Goal: Task Accomplishment & Management: Use online tool/utility

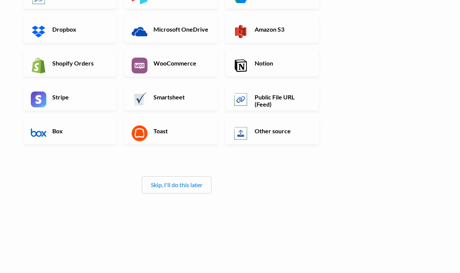
scroll to position [137, 0]
click at [193, 187] on link "Skip, I'll do this later" at bounding box center [177, 184] width 52 height 7
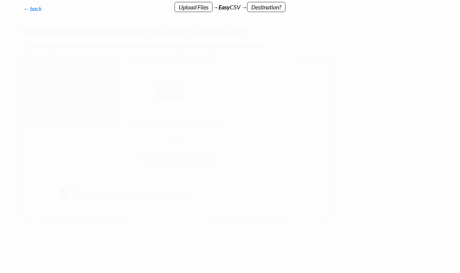
scroll to position [0, 0]
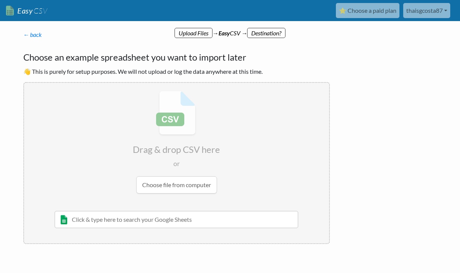
click at [193, 187] on input "file" at bounding box center [176, 142] width 305 height 118
click at [273, 32] on p "← back Thanks for signing up! Set up your Import Flow and Upload Page in 1 minu…" at bounding box center [176, 34] width 307 height 9
click at [272, 31] on p "← back Thanks for signing up! Set up your Import Flow and Upload Page in 1 minu…" at bounding box center [176, 34] width 307 height 9
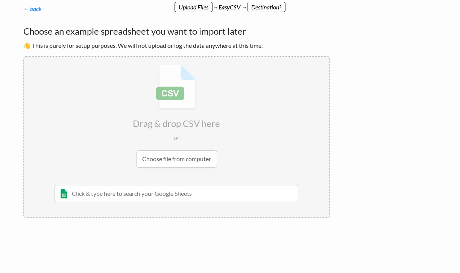
scroll to position [26, 0]
click at [229, 194] on input "text" at bounding box center [177, 193] width 244 height 17
click at [203, 156] on input "file" at bounding box center [176, 116] width 305 height 118
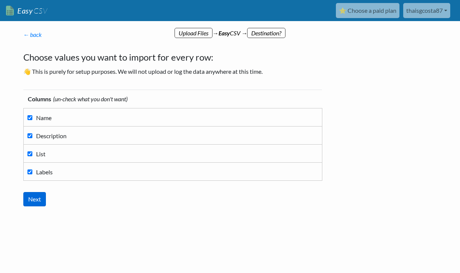
click at [32, 203] on input "Next" at bounding box center [34, 199] width 23 height 14
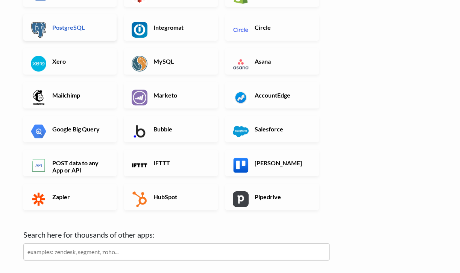
scroll to position [189, 0]
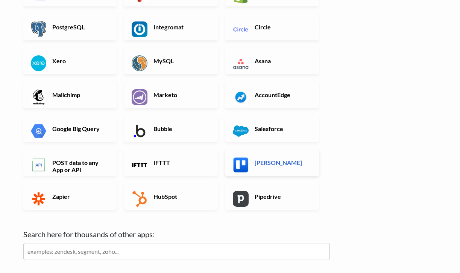
click at [289, 165] on h6 "[PERSON_NAME]" at bounding box center [282, 162] width 59 height 7
click at [247, 165] on img at bounding box center [241, 165] width 16 height 16
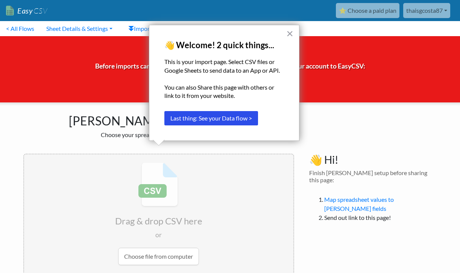
scroll to position [25, 0]
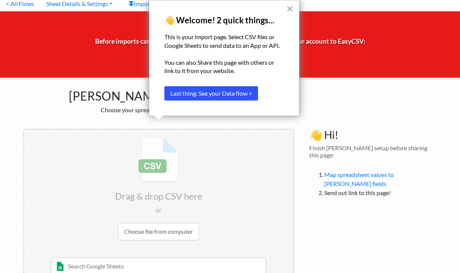
click at [232, 94] on button "Last thing: See your Data flow >" at bounding box center [211, 93] width 94 height 14
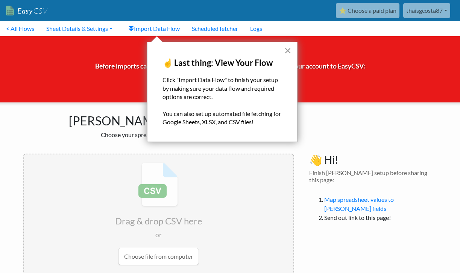
click at [288, 49] on button "×" at bounding box center [287, 50] width 7 height 12
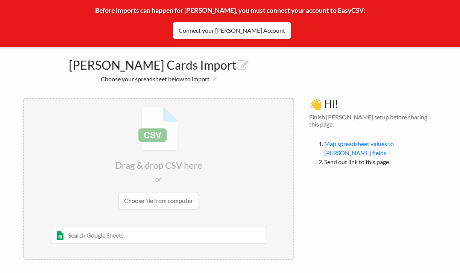
scroll to position [55, 0]
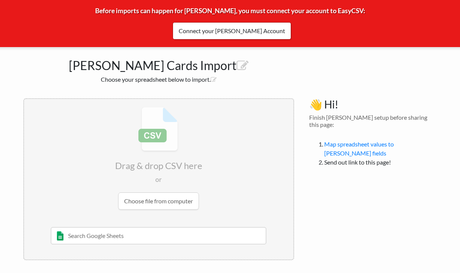
click at [167, 199] on input "file" at bounding box center [158, 158] width 269 height 118
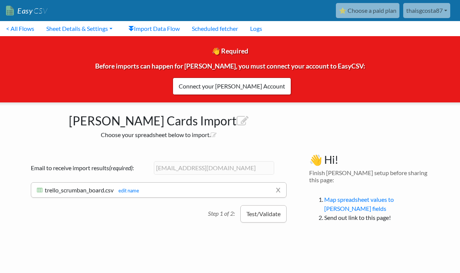
click at [258, 215] on button "Test/Validate" at bounding box center [263, 213] width 46 height 17
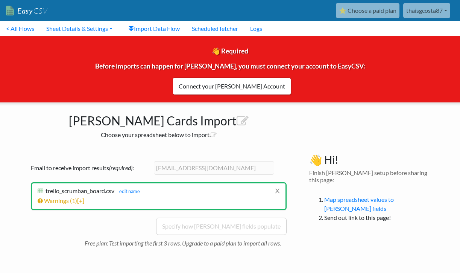
click at [207, 195] on li "x trello_scrumban_board.csv trello_scrumban_board.csv edit name Testing records…" at bounding box center [159, 196] width 256 height 28
click at [82, 200] on span "[+]" at bounding box center [80, 200] width 7 height 7
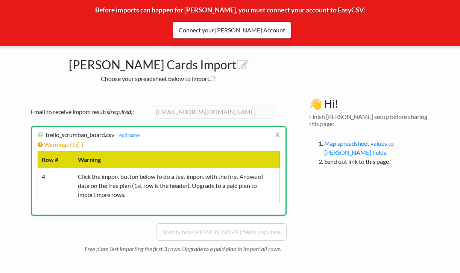
scroll to position [56, 0]
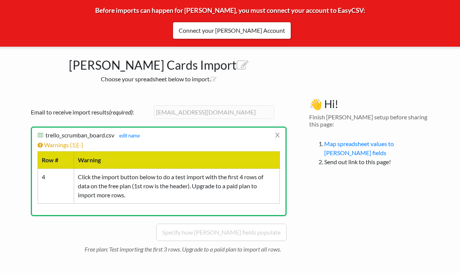
click at [233, 161] on th "Warning" at bounding box center [177, 159] width 206 height 17
click at [82, 148] on li "Warnings ( 1 ) [-] Row # Warning 4 Click the import button below to do a test i…" at bounding box center [159, 171] width 242 height 63
click at [81, 141] on span "[-]" at bounding box center [80, 144] width 6 height 7
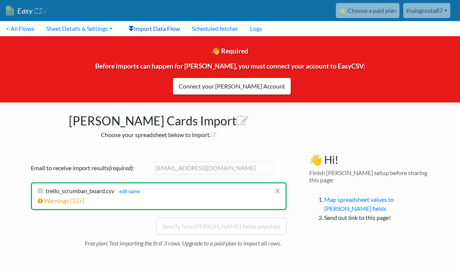
click at [173, 32] on link "Import Data Flow" at bounding box center [154, 28] width 64 height 15
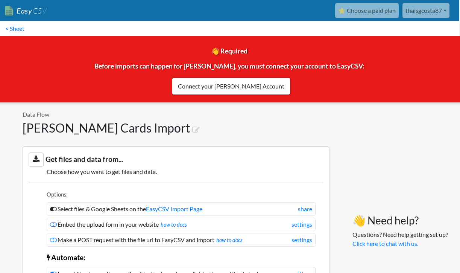
scroll to position [0, 1]
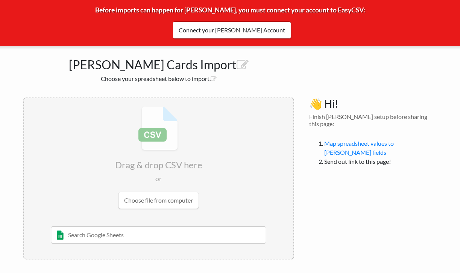
scroll to position [55, 0]
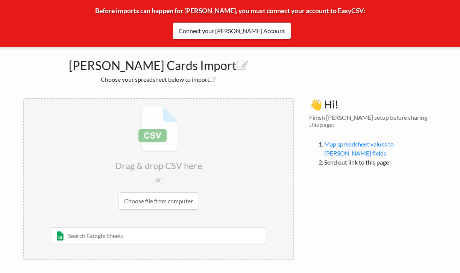
click at [131, 203] on input "file" at bounding box center [158, 158] width 269 height 118
click at [187, 200] on input "file" at bounding box center [158, 158] width 269 height 118
click at [142, 238] on input "text" at bounding box center [158, 235] width 215 height 17
click at [64, 235] on input "text" at bounding box center [158, 235] width 215 height 17
click at [58, 235] on input "text" at bounding box center [158, 235] width 215 height 17
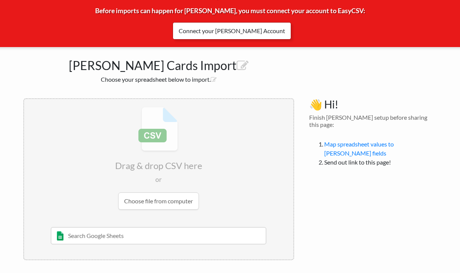
click at [228, 36] on link "Connect your Trello Account" at bounding box center [232, 30] width 118 height 17
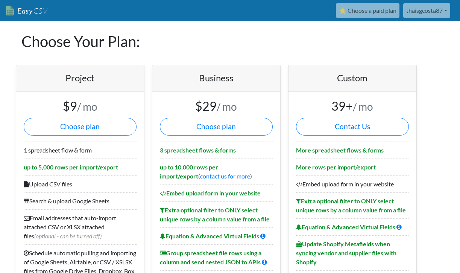
click at [426, 7] on link "thaisgcosta87" at bounding box center [426, 10] width 47 height 15
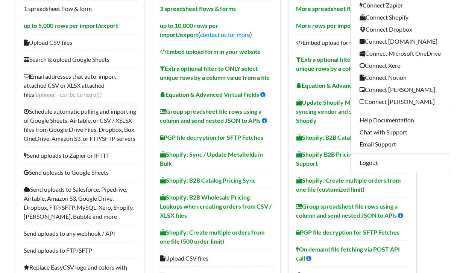
scroll to position [142, 0]
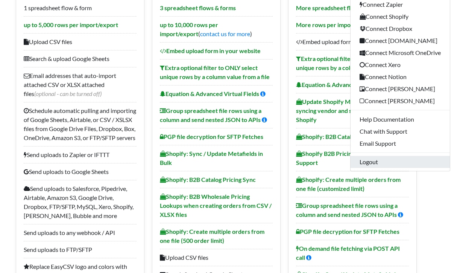
click at [386, 163] on link "Logout" at bounding box center [400, 162] width 99 height 12
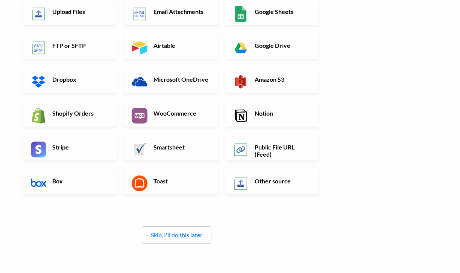
scroll to position [96, 0]
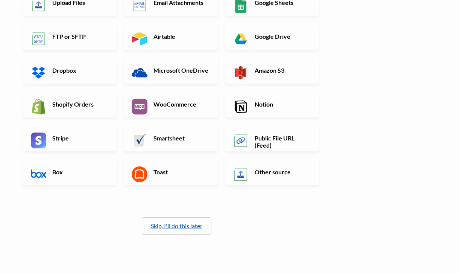
click at [197, 222] on link "Skip, I'll do this later" at bounding box center [177, 225] width 52 height 7
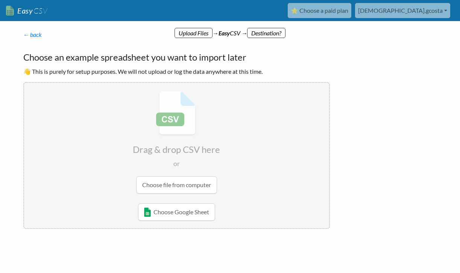
click at [199, 188] on input "file" at bounding box center [176, 142] width 305 height 118
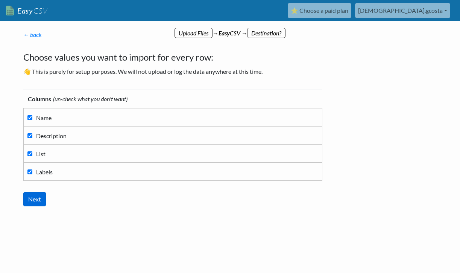
click at [39, 201] on input "Next" at bounding box center [34, 199] width 23 height 14
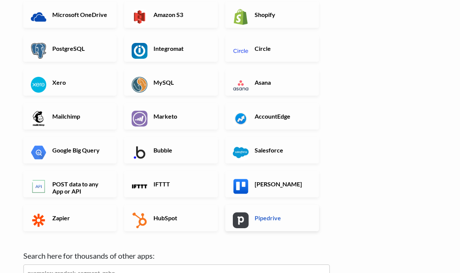
scroll to position [171, 0]
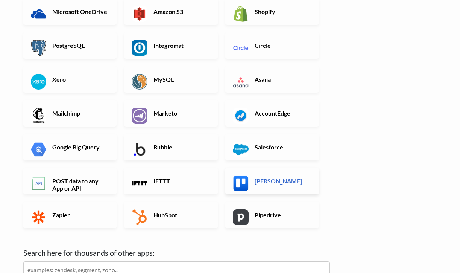
click at [273, 182] on h6 "Trello" at bounding box center [282, 180] width 59 height 7
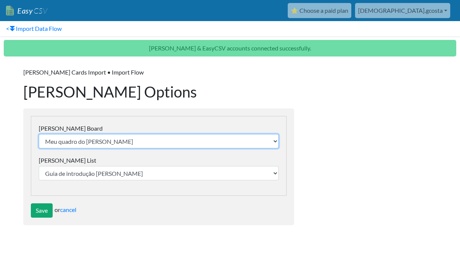
select select "689c9ed17975c7d23d67d947"
select select "689c9ed17975c7d23d67d9ca"
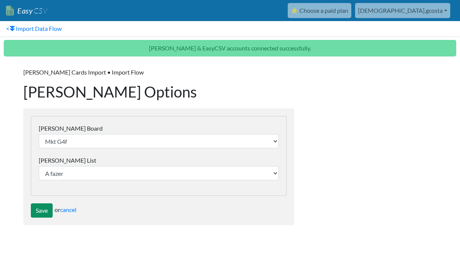
click at [44, 213] on input "Save" at bounding box center [42, 210] width 22 height 14
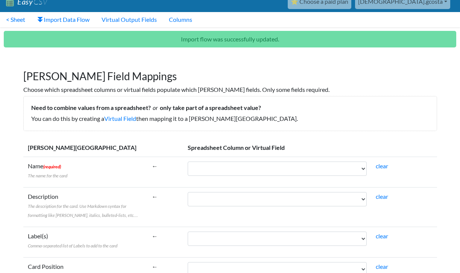
scroll to position [9, 0]
select select "cr_741419"
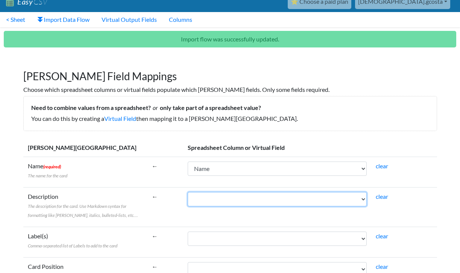
select select "cr_741420"
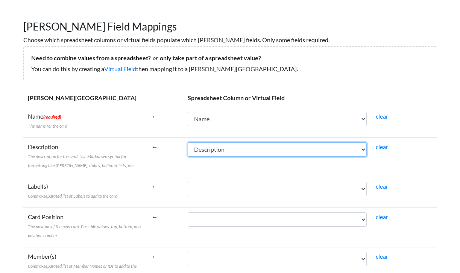
scroll to position [62, 0]
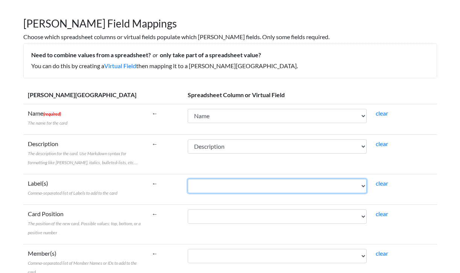
select select "cr_741422"
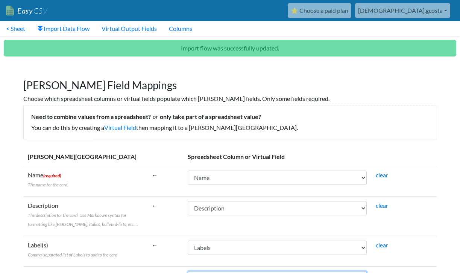
scroll to position [0, 0]
click at [384, 176] on link "clear" at bounding box center [382, 174] width 12 height 7
select select
click at [379, 206] on link "clear" at bounding box center [382, 205] width 12 height 7
select select
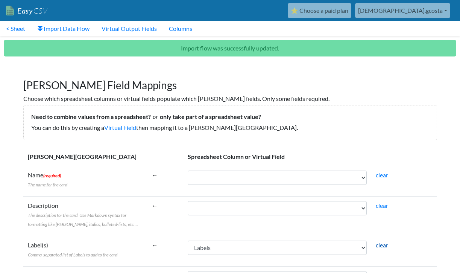
click at [381, 244] on link "clear" at bounding box center [382, 244] width 12 height 7
select select
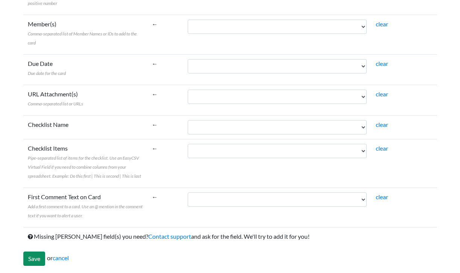
click at [39, 257] on input "Save" at bounding box center [34, 258] width 22 height 14
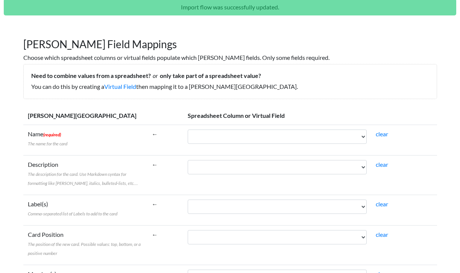
click at [39, 257] on td "Card Position The position of the new card. Possible values: top, bottom, or a …" at bounding box center [85, 244] width 124 height 39
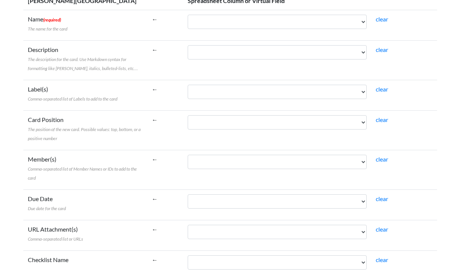
scroll to position [220, 0]
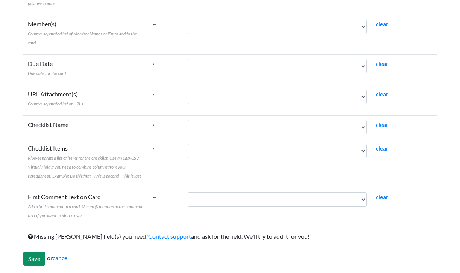
click at [30, 258] on input "Save" at bounding box center [34, 258] width 22 height 14
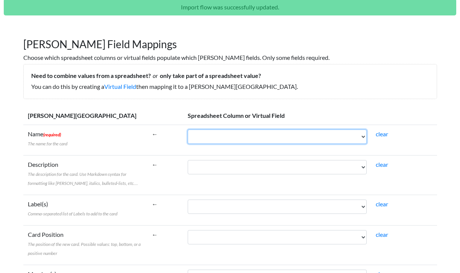
select select "cr_741419"
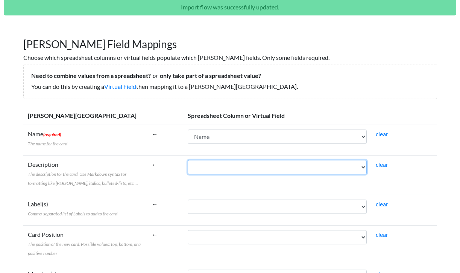
select select "cr_741420"
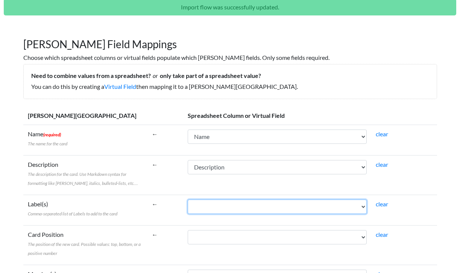
select select "cr_741422"
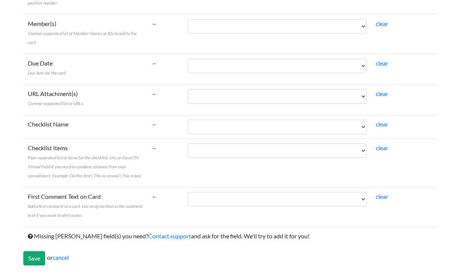
scroll to position [291, 0]
click at [34, 260] on input "Save" at bounding box center [34, 258] width 22 height 14
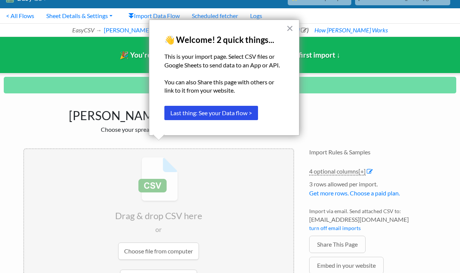
scroll to position [32, 0]
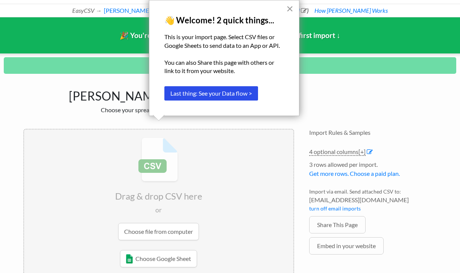
click at [289, 7] on button "×" at bounding box center [289, 9] width 7 height 12
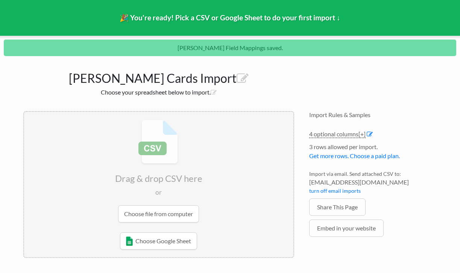
scroll to position [50, 0]
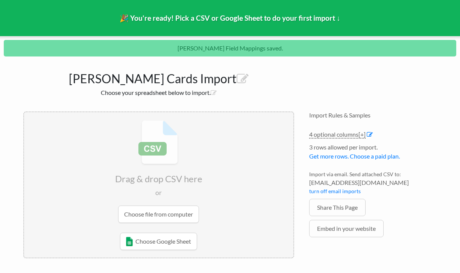
click at [159, 214] on input "file" at bounding box center [158, 171] width 269 height 118
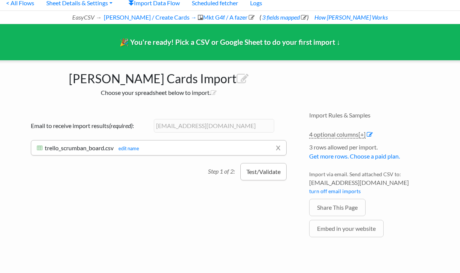
click at [263, 175] on button "Test/Validate" at bounding box center [263, 171] width 46 height 17
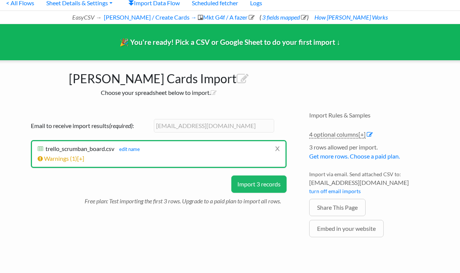
click at [267, 184] on button "Import 3 records" at bounding box center [258, 183] width 55 height 17
